Goal: Transaction & Acquisition: Purchase product/service

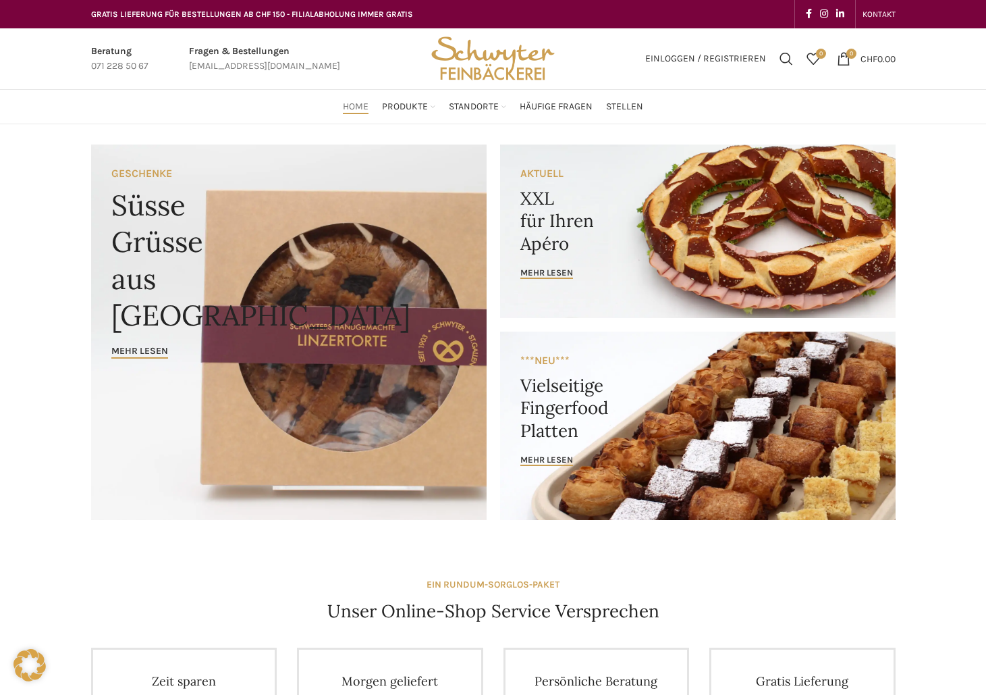
click at [587, 265] on link "Banner link" at bounding box center [698, 231] width 396 height 174
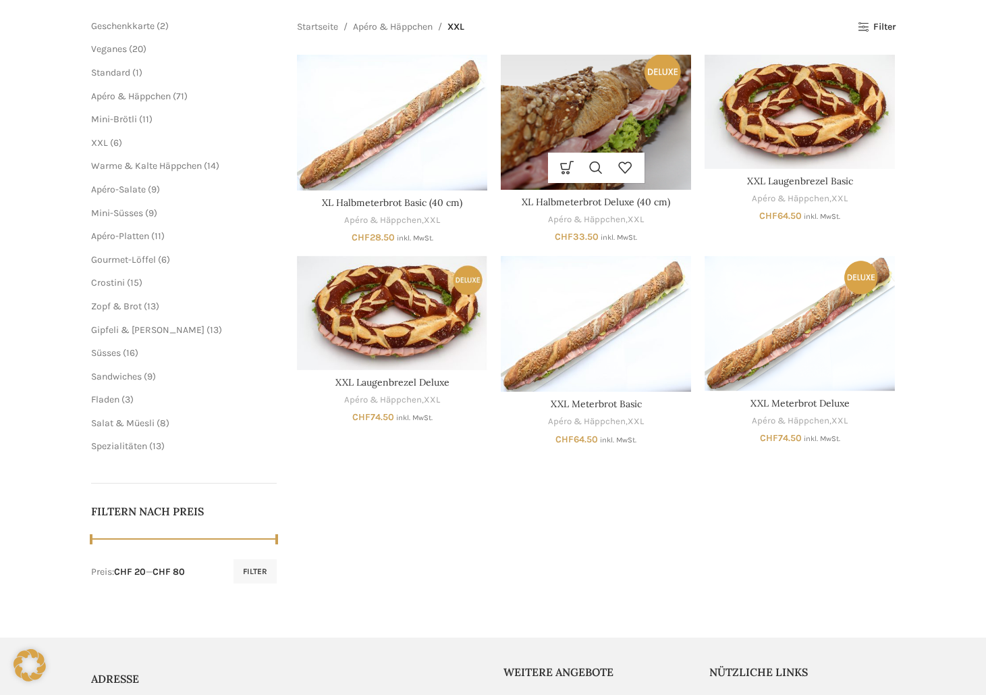
scroll to position [203, 0]
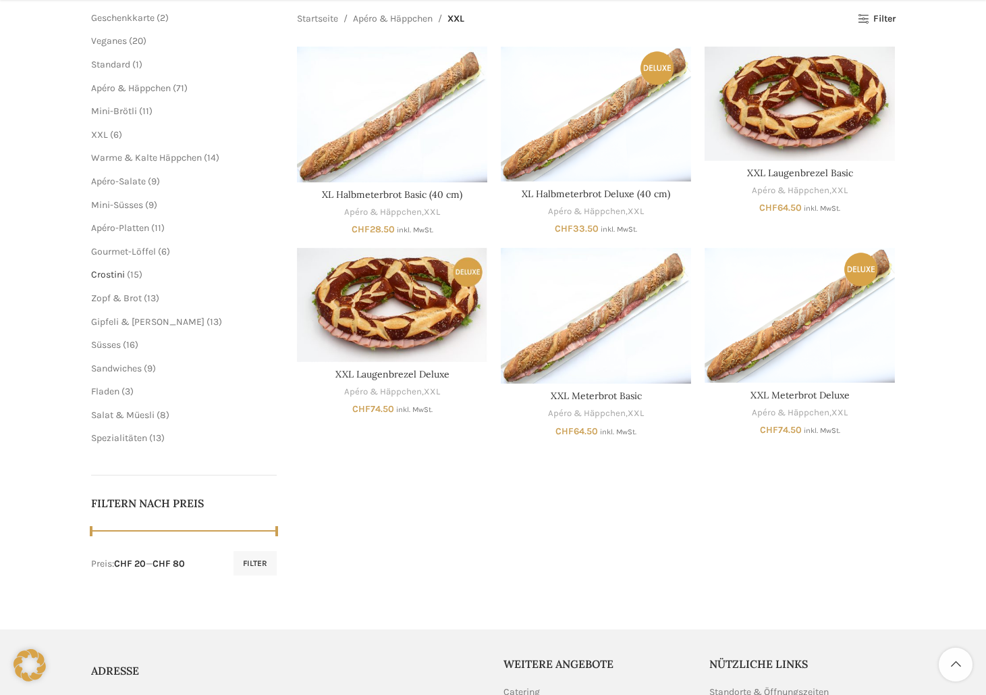
click at [107, 269] on span "Crostini" at bounding box center [108, 274] width 34 height 11
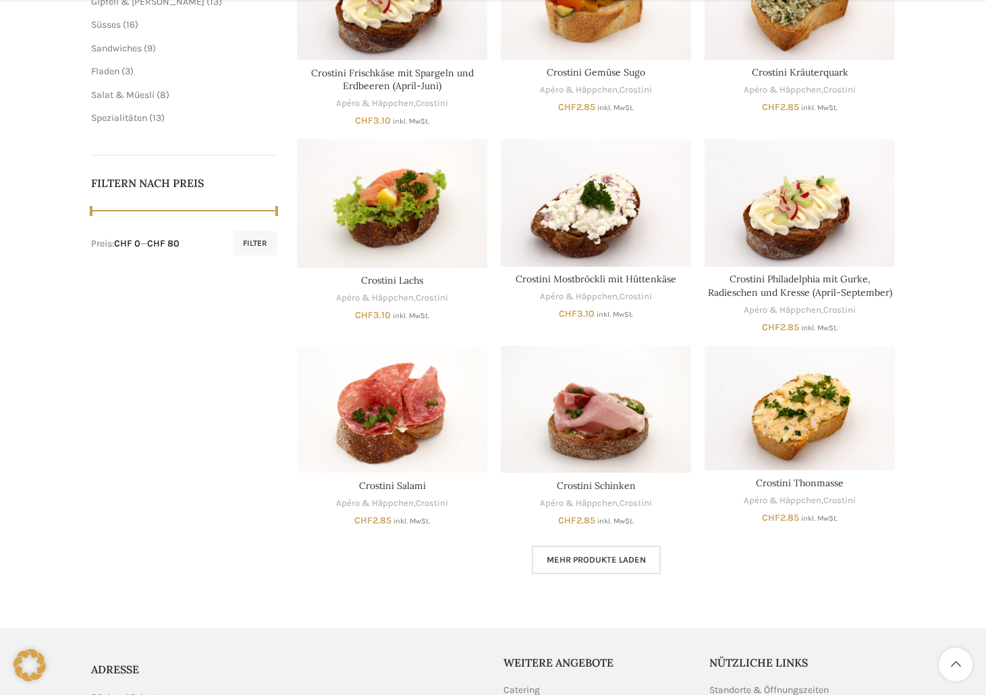
scroll to position [540, 0]
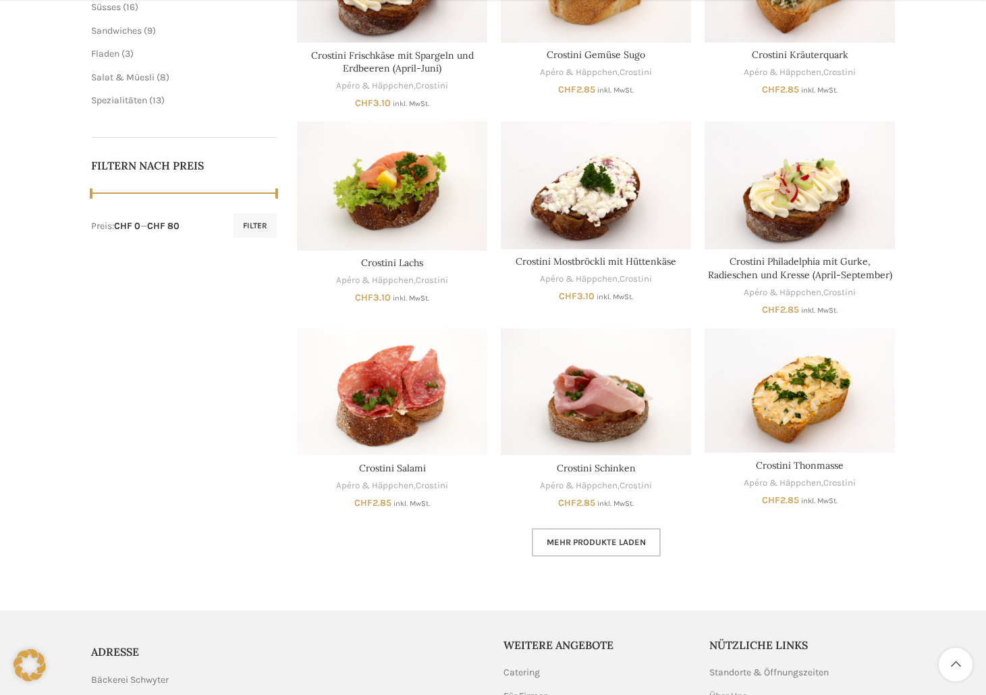
click at [577, 528] on link "Mehr Produkte laden" at bounding box center [596, 542] width 129 height 28
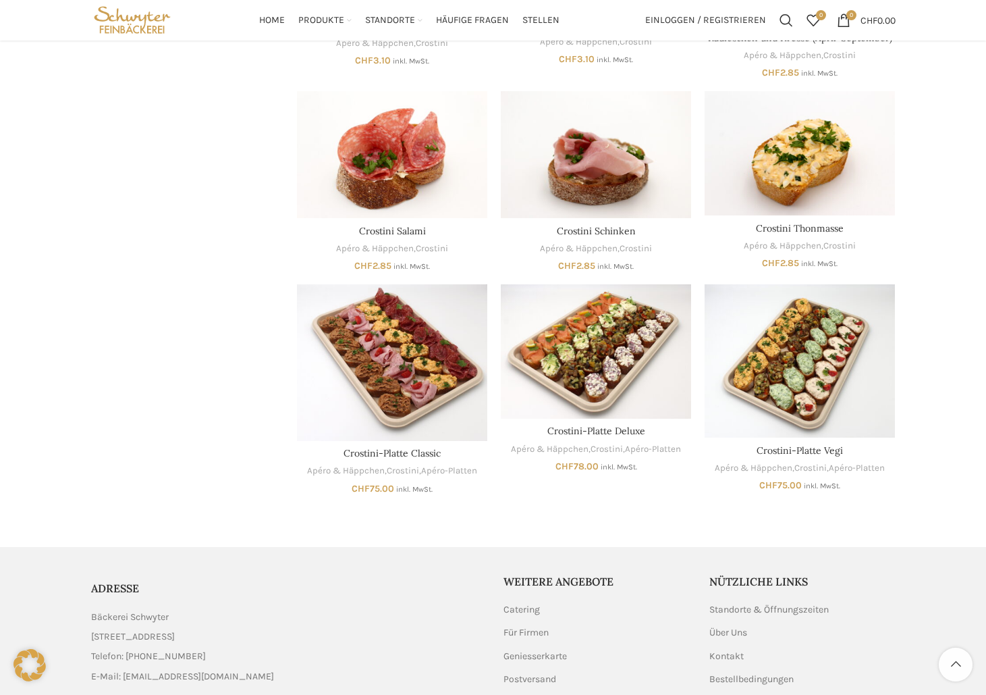
scroll to position [737, 0]
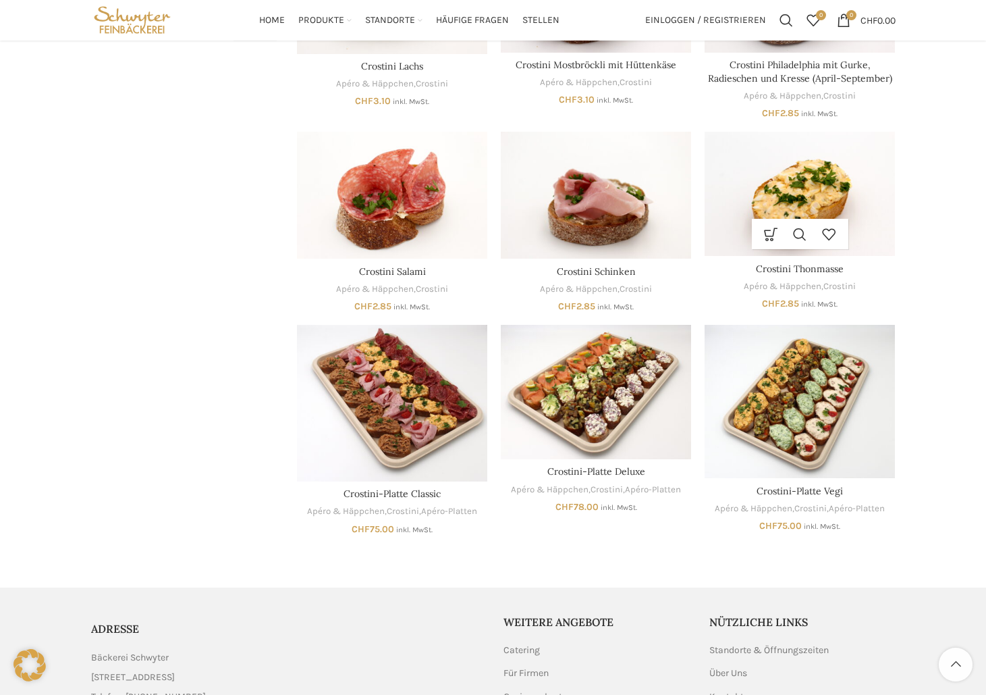
click at [798, 191] on img "Crostini Thonmasse" at bounding box center [800, 194] width 190 height 124
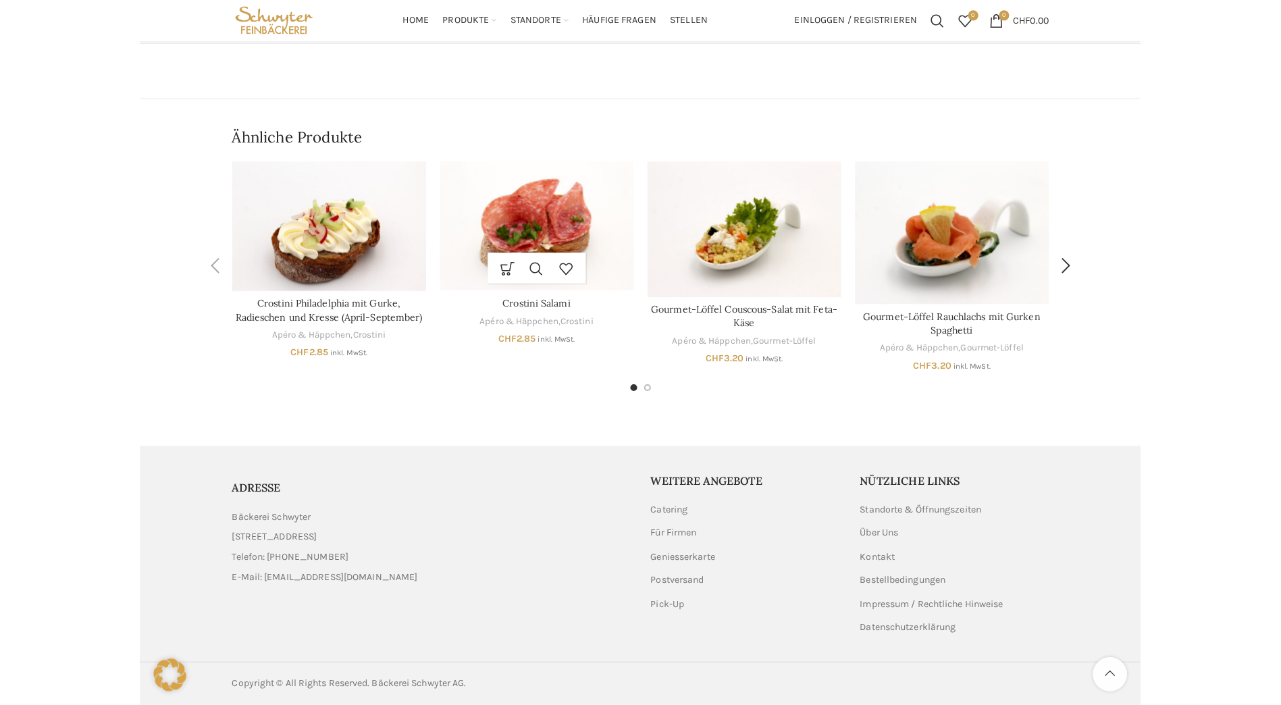
scroll to position [139, 0]
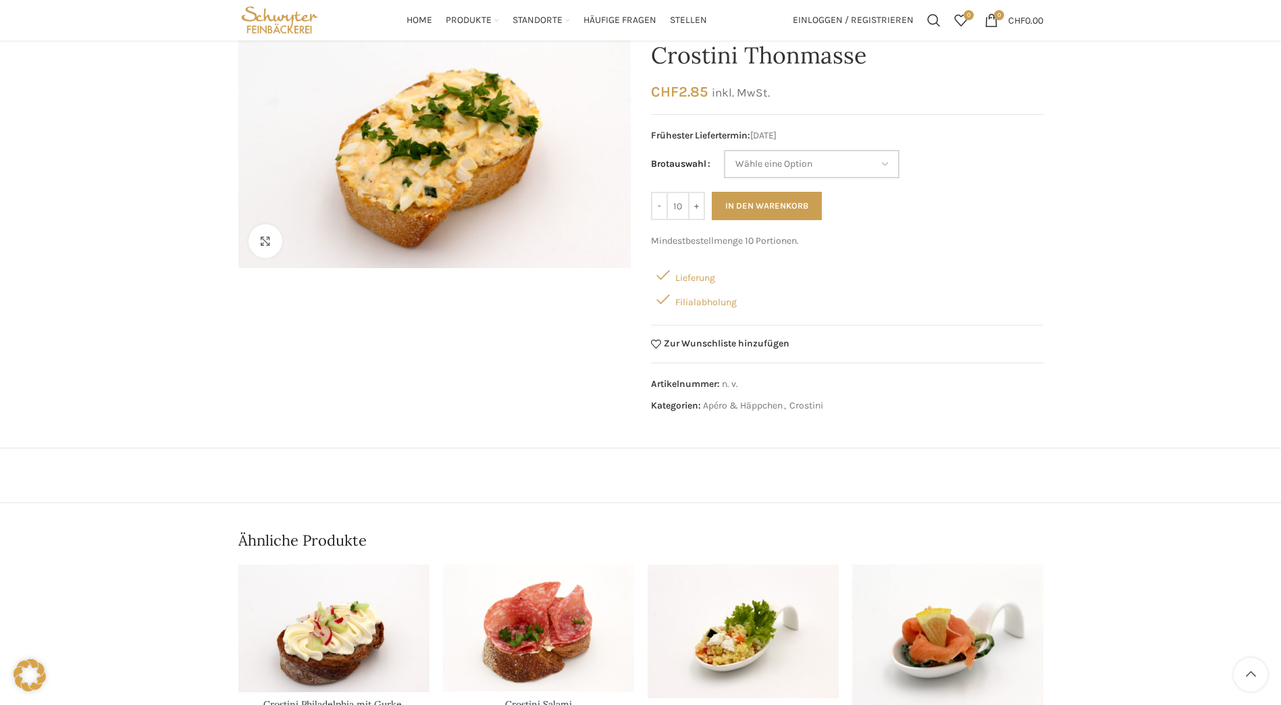
click at [884, 162] on select "Wähle eine Option Baguette Paillasse dunkel" at bounding box center [812, 164] width 176 height 28
select select "Paillasse dunkel"
click at [724, 150] on select "Wähle eine Option Baguette Paillasse dunkel" at bounding box center [812, 164] width 176 height 28
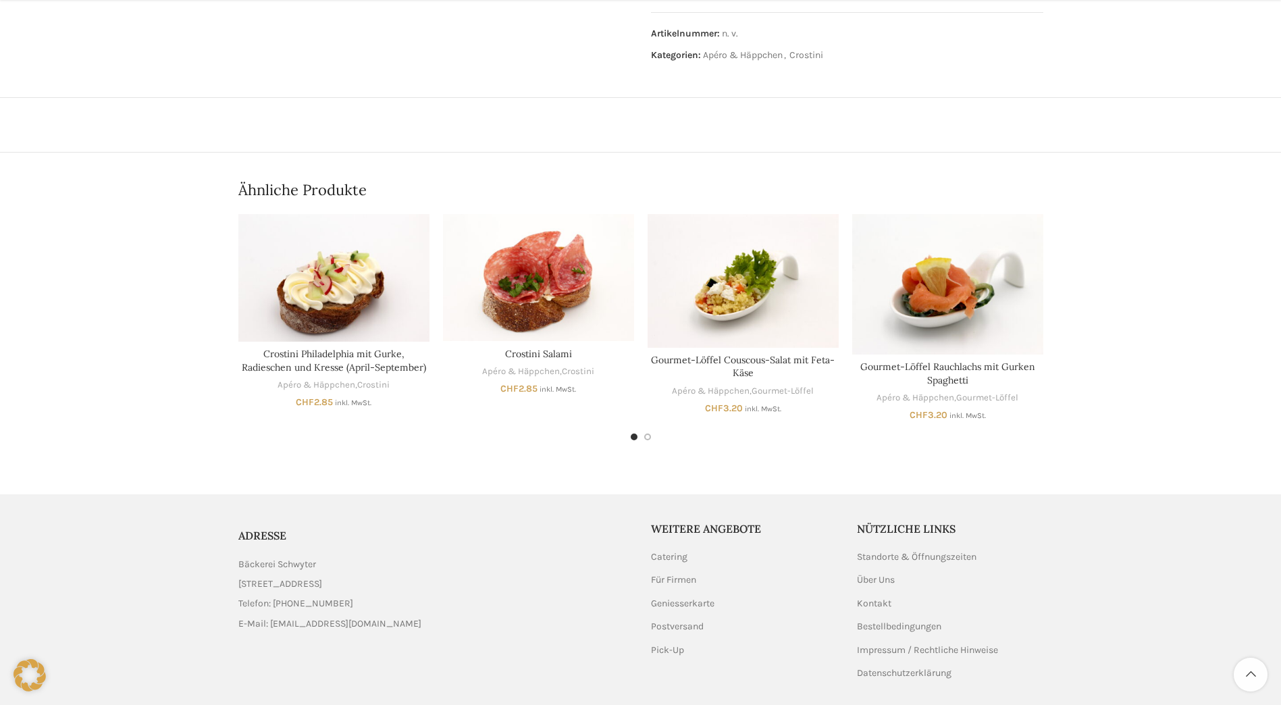
scroll to position [544, 0]
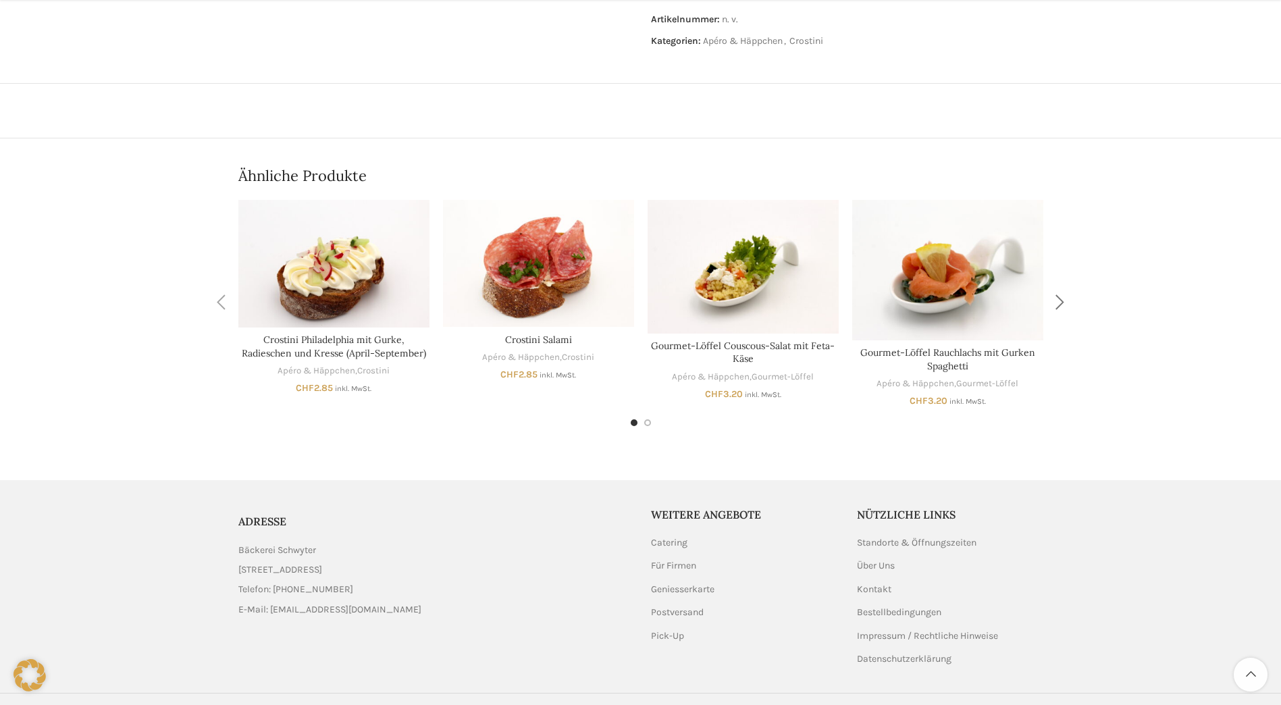
click at [986, 303] on div "Next slide" at bounding box center [1060, 303] width 34 height 34
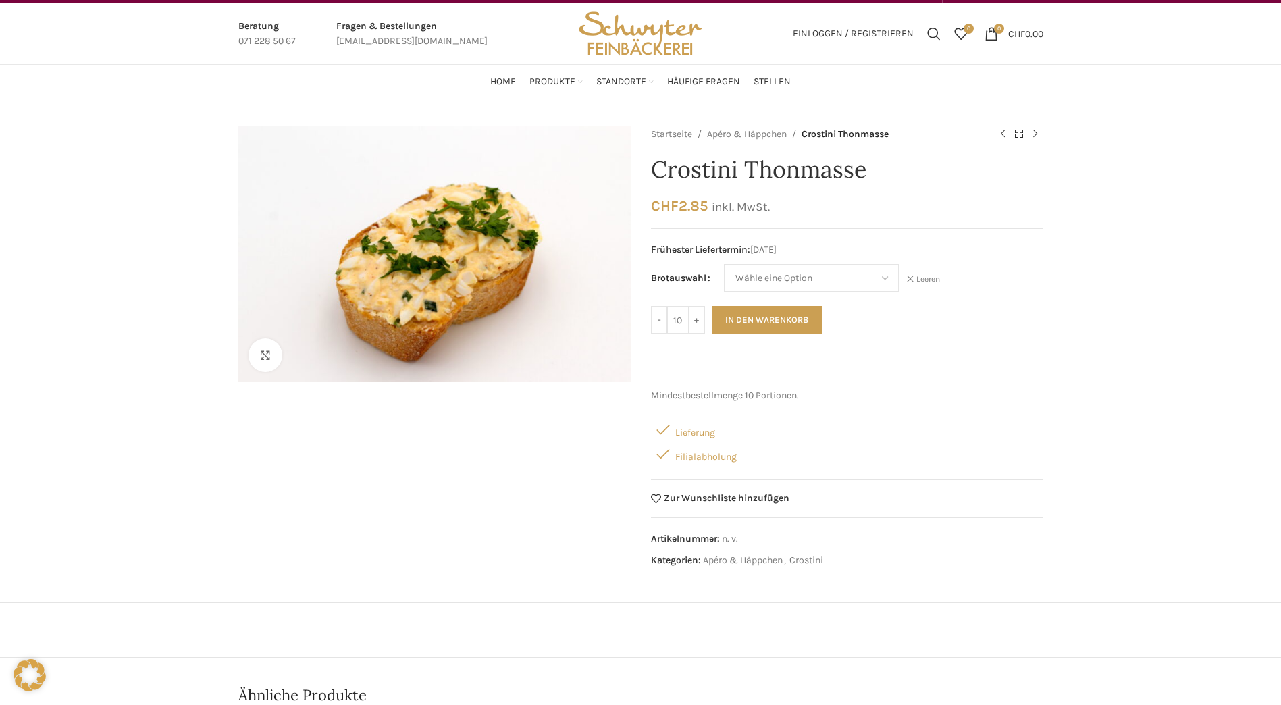
scroll to position [0, 0]
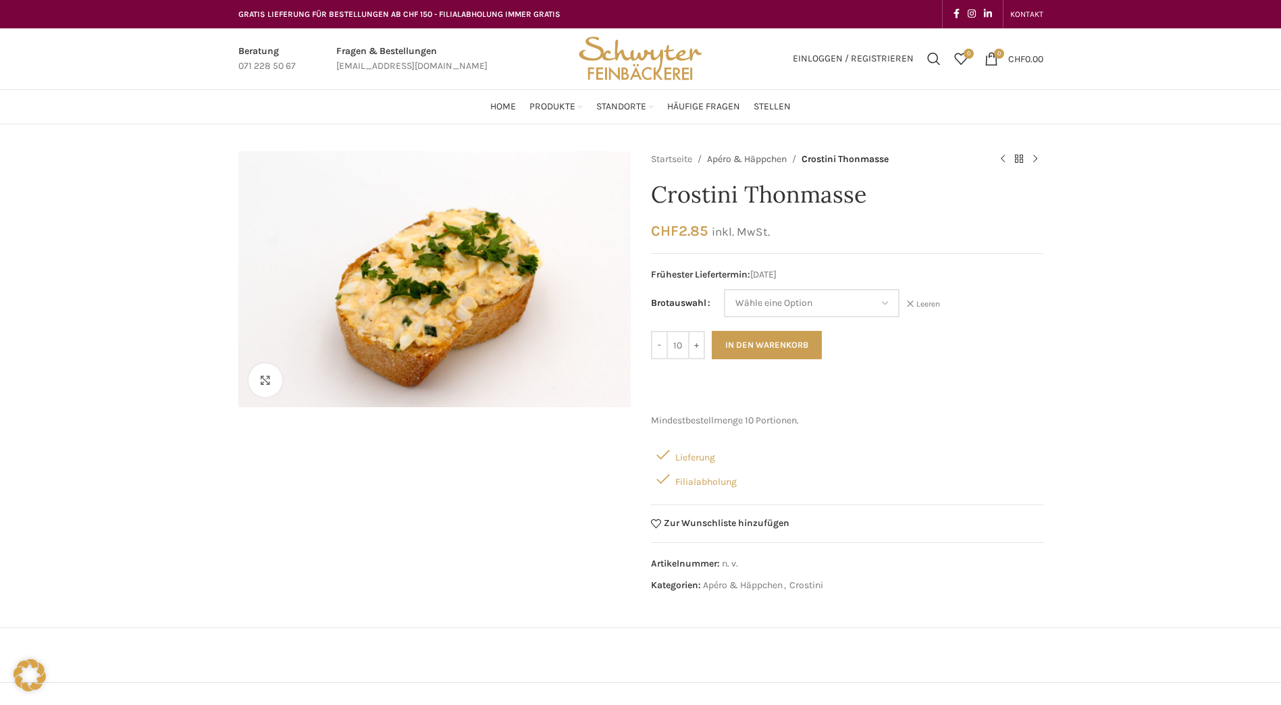
click at [746, 159] on link "Apéro & Häppchen" at bounding box center [747, 159] width 80 height 15
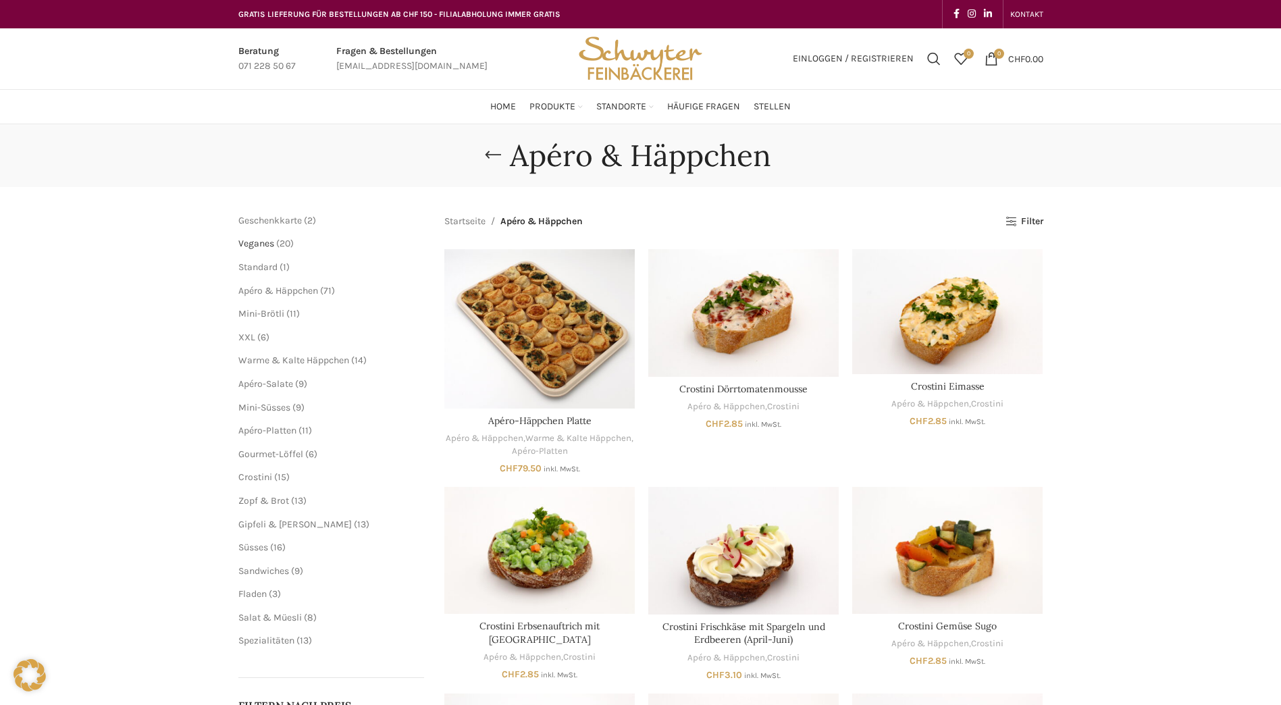
click at [254, 242] on span "Veganes" at bounding box center [256, 243] width 36 height 11
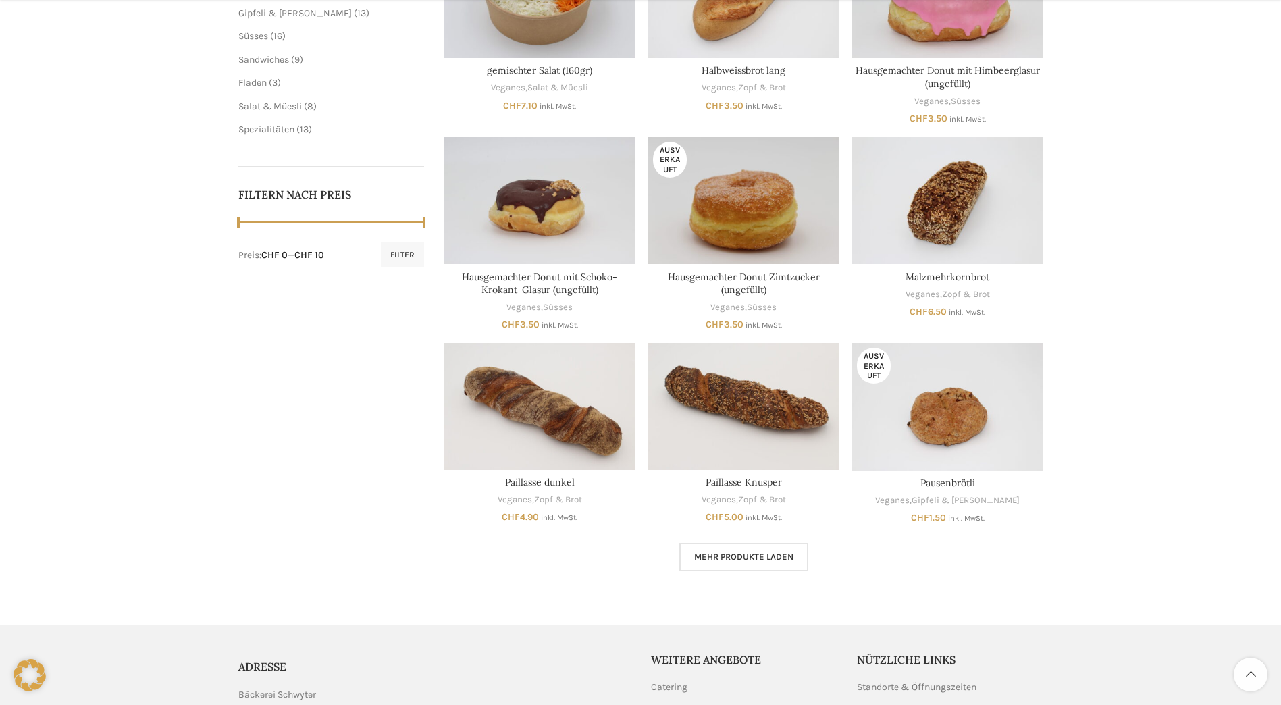
scroll to position [608, 0]
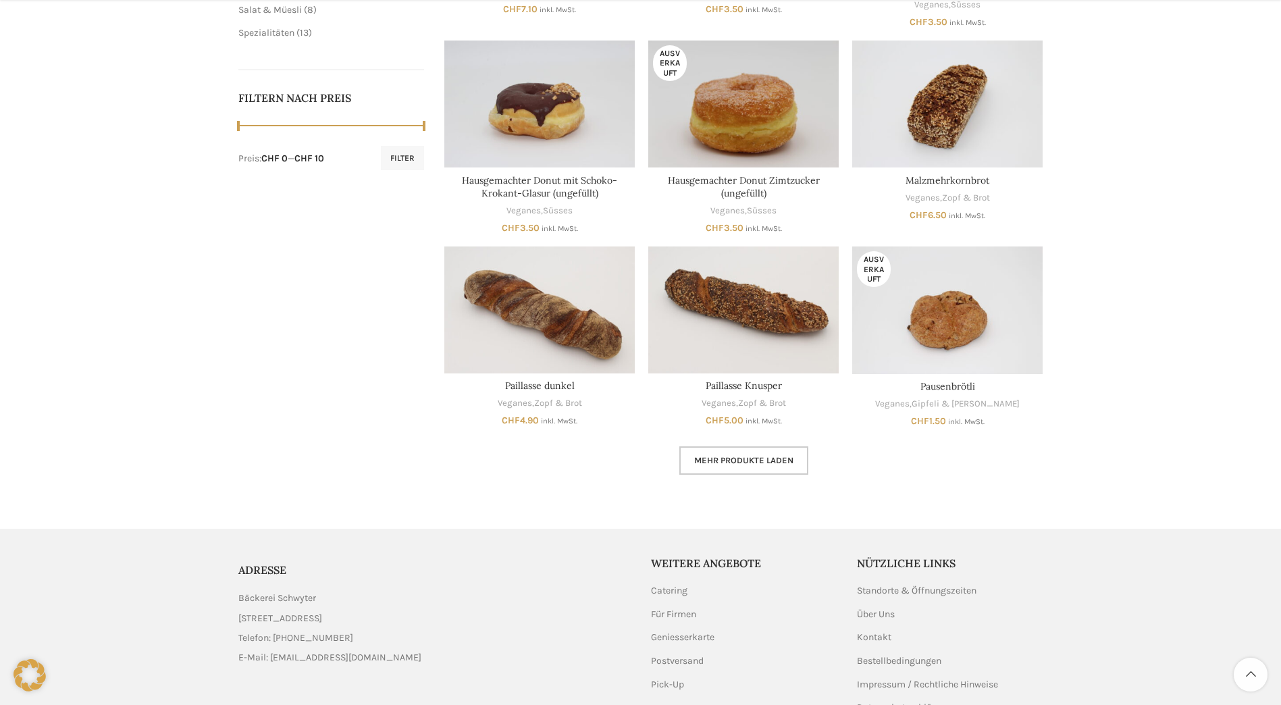
click at [725, 461] on span "Mehr Produkte laden" at bounding box center [743, 460] width 99 height 11
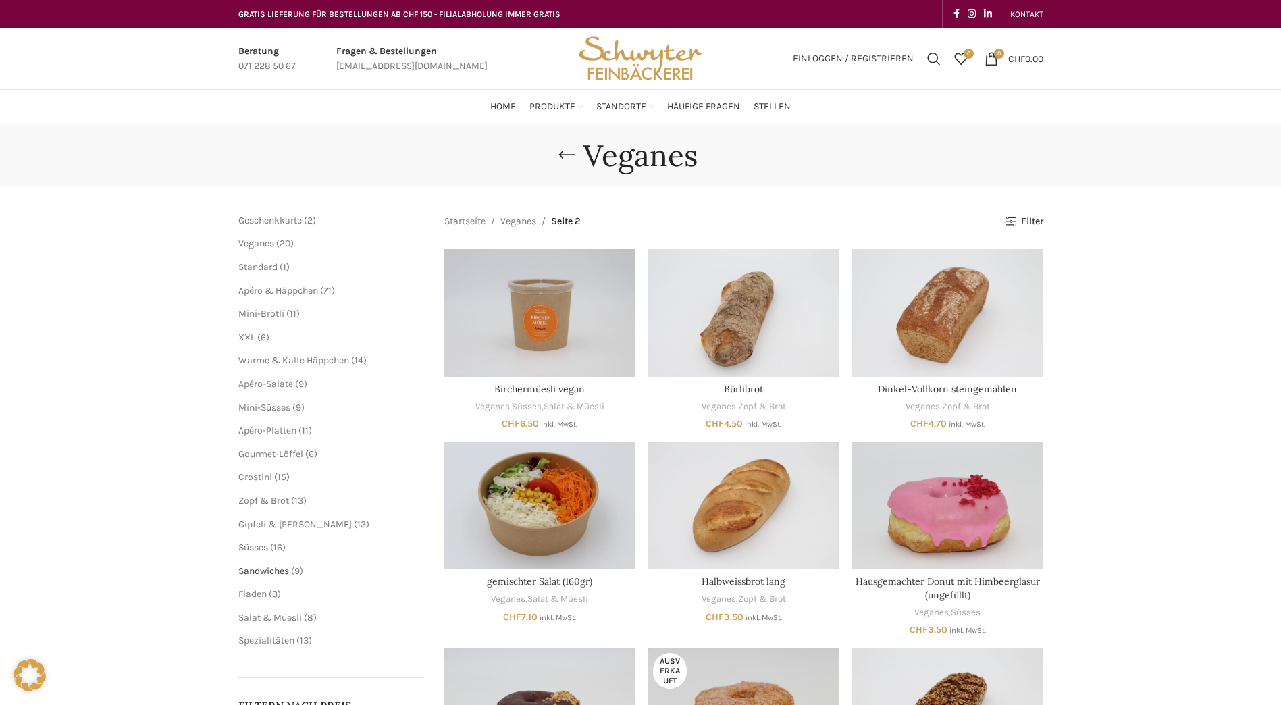
click at [272, 569] on span "Sandwiches" at bounding box center [263, 570] width 51 height 11
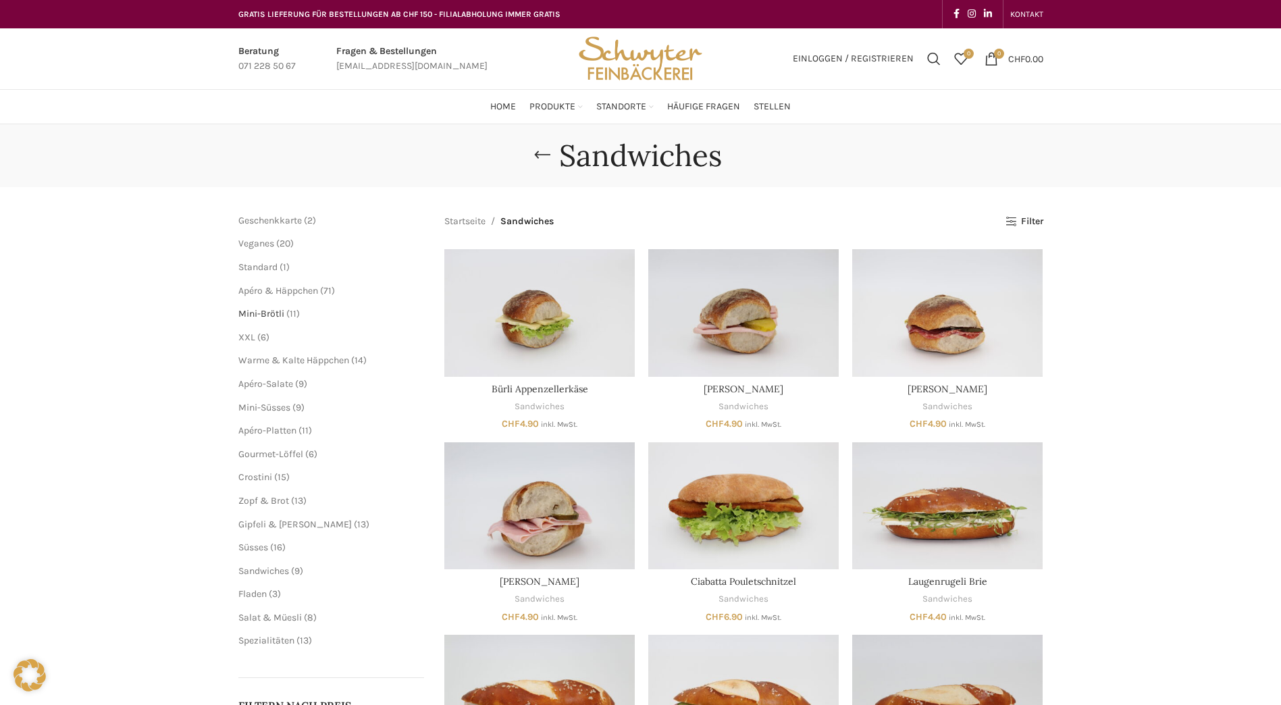
click at [265, 311] on span "Mini-Brötli" at bounding box center [261, 313] width 46 height 11
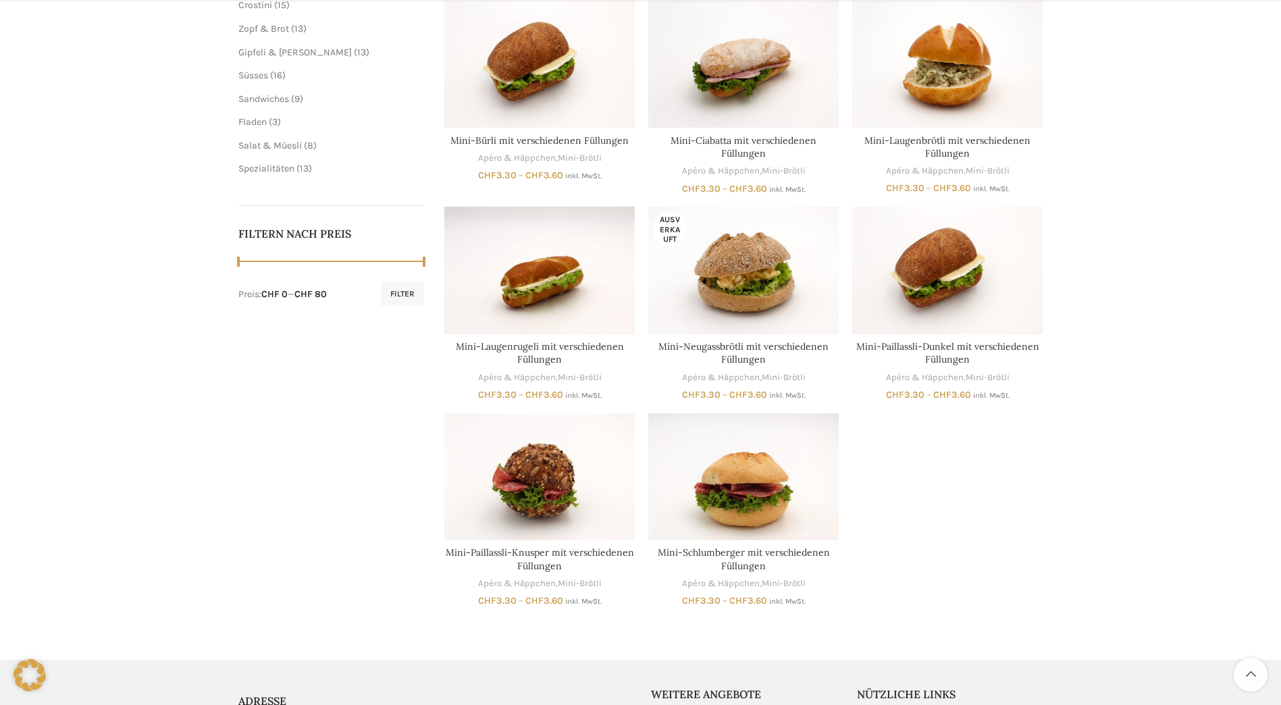
scroll to position [473, 0]
click at [706, 346] on link "Mini-Neugassbrötli mit verschiedenen Füllungen" at bounding box center [743, 353] width 170 height 26
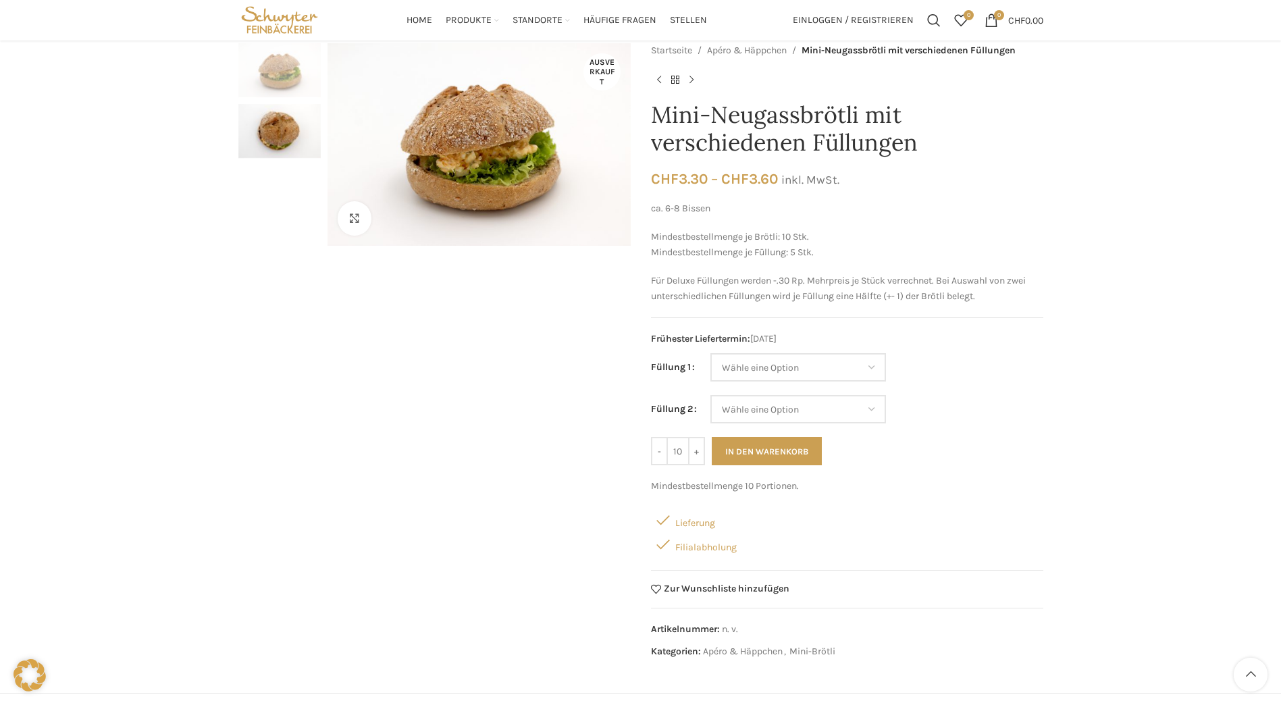
scroll to position [68, 0]
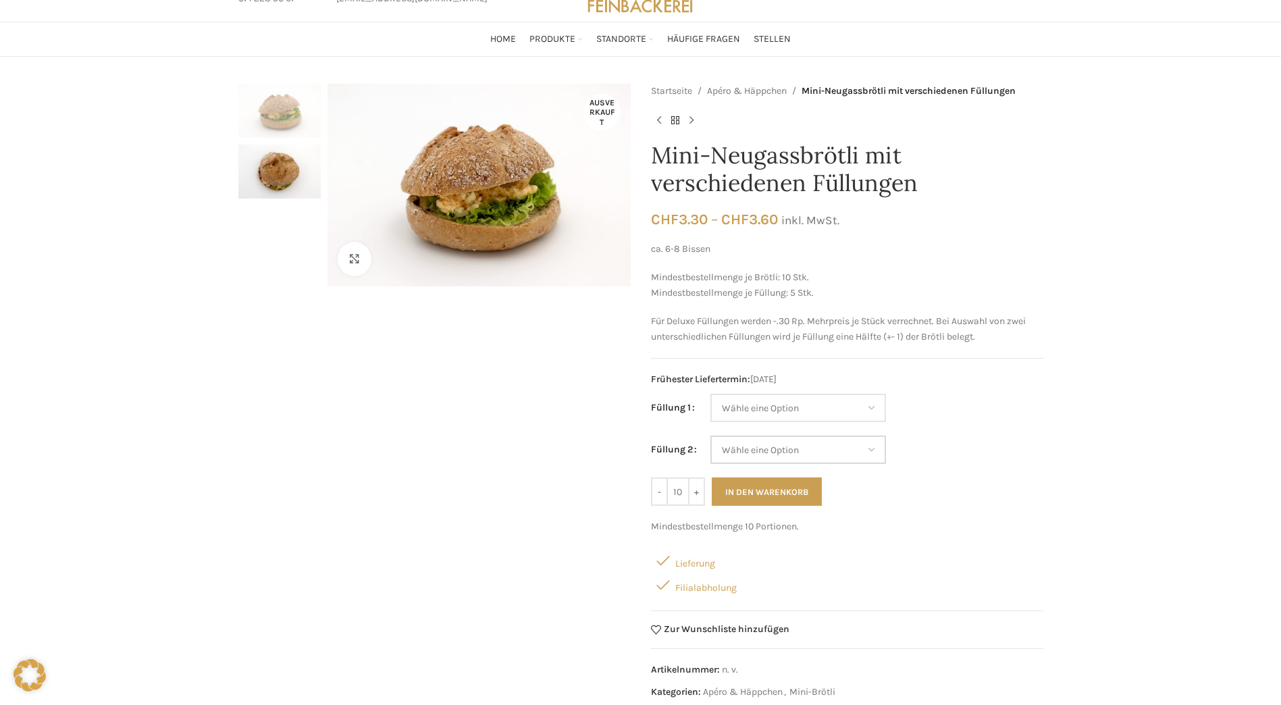
click at [876, 449] on select "Wähle eine Option Fleischkäse Salami Schinken Trutenschinken Roastbeef (Deluxe)…" at bounding box center [798, 449] width 176 height 28
select select "Thonmasse"
click at [710, 435] on select "Wähle eine Option Fleischkäse Salami Schinken Trutenschinken Roastbeef (Deluxe)…" at bounding box center [798, 449] width 176 height 28
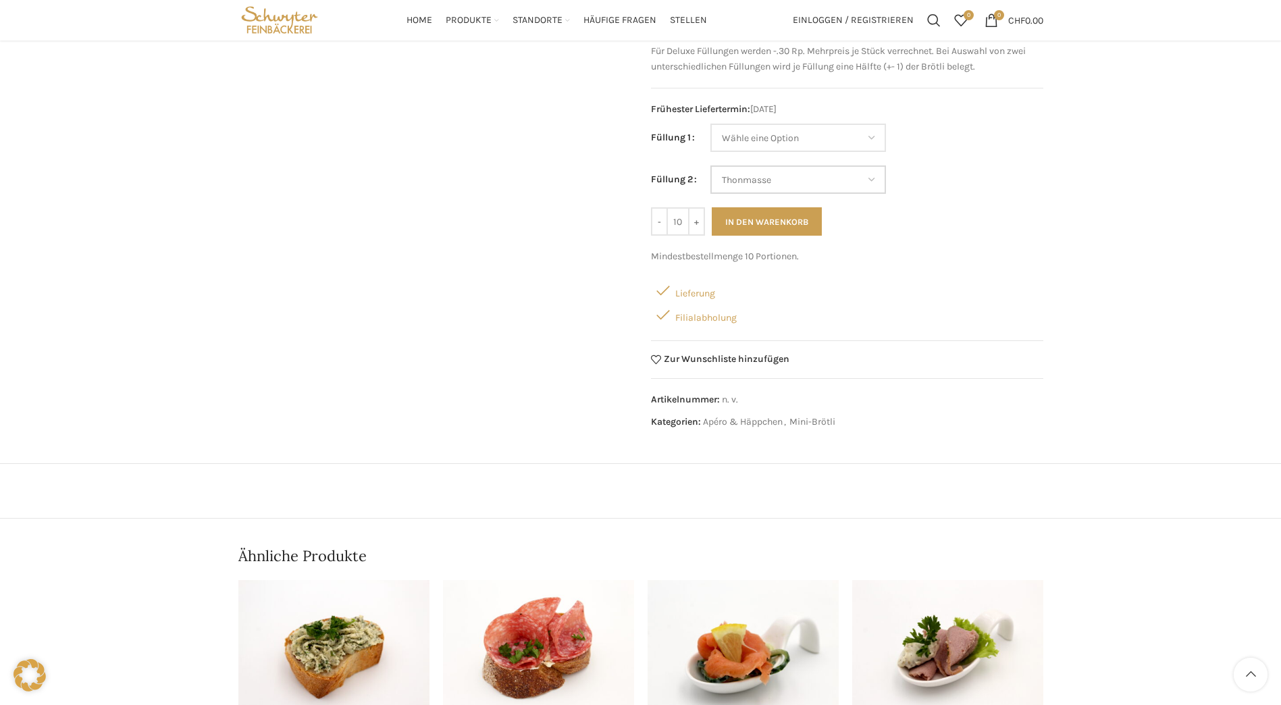
scroll to position [0, 0]
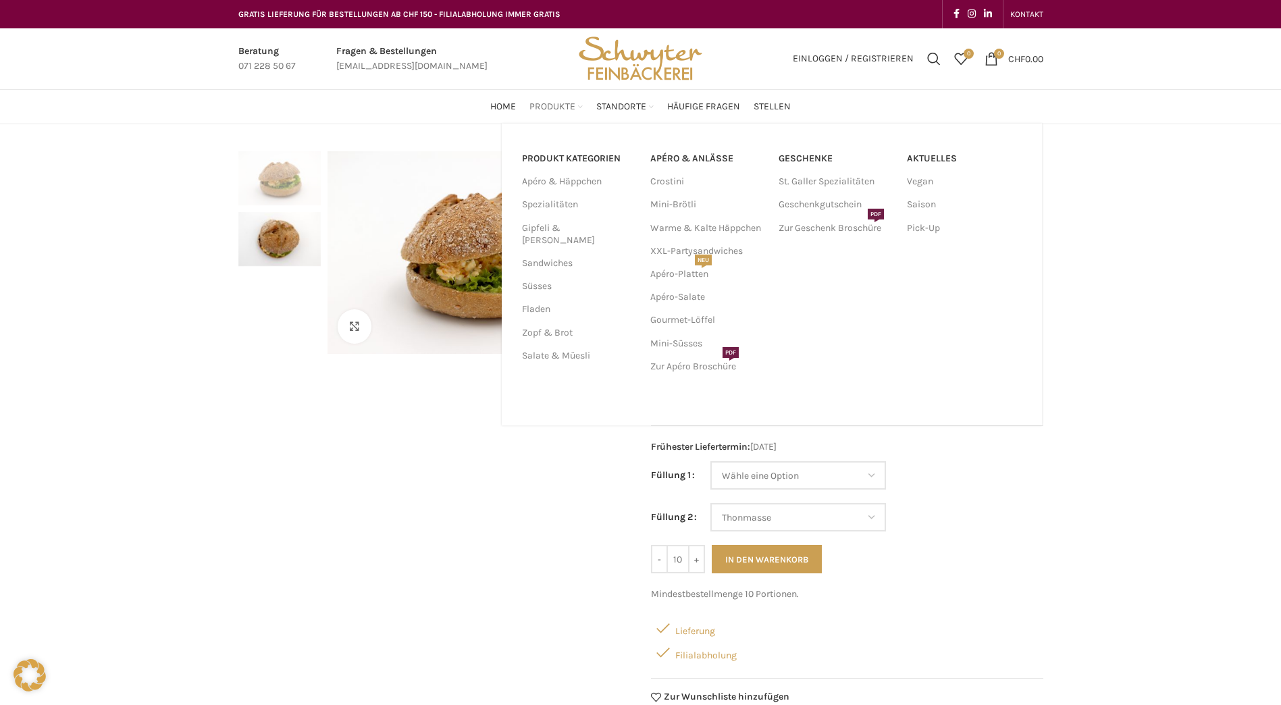
click at [555, 104] on span "Produkte" at bounding box center [552, 107] width 46 height 13
